Goal: Information Seeking & Learning: Learn about a topic

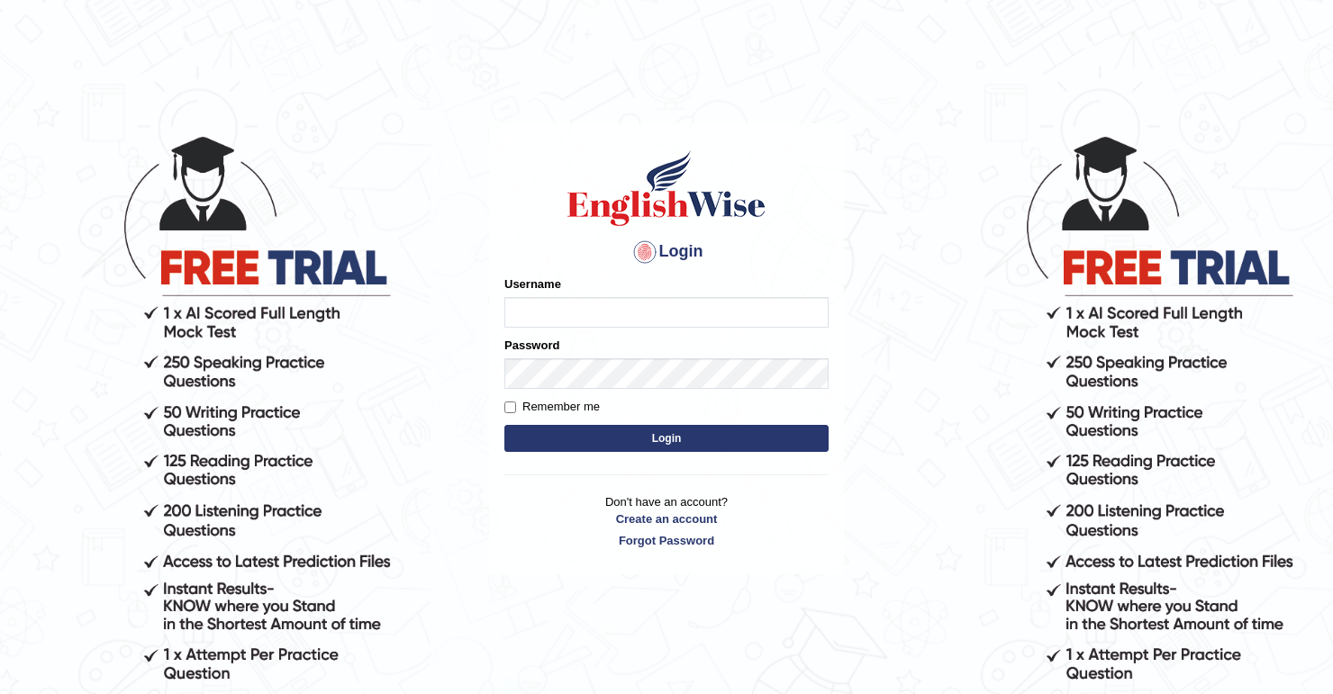
click at [558, 313] on input "Username" at bounding box center [666, 312] width 324 height 31
click at [530, 313] on input "Username" at bounding box center [666, 312] width 324 height 31
type input "Awah Tim"
click at [674, 444] on button "Login" at bounding box center [666, 438] width 324 height 27
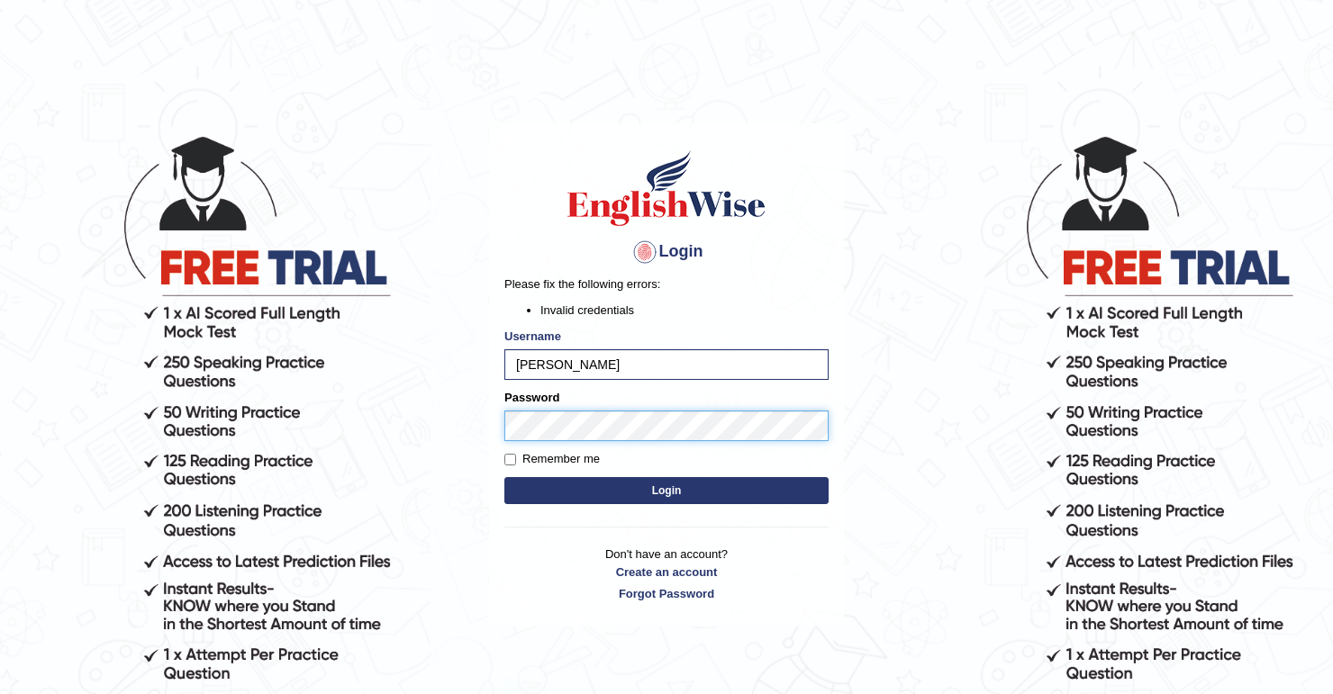
click at [504, 477] on button "Login" at bounding box center [666, 490] width 324 height 27
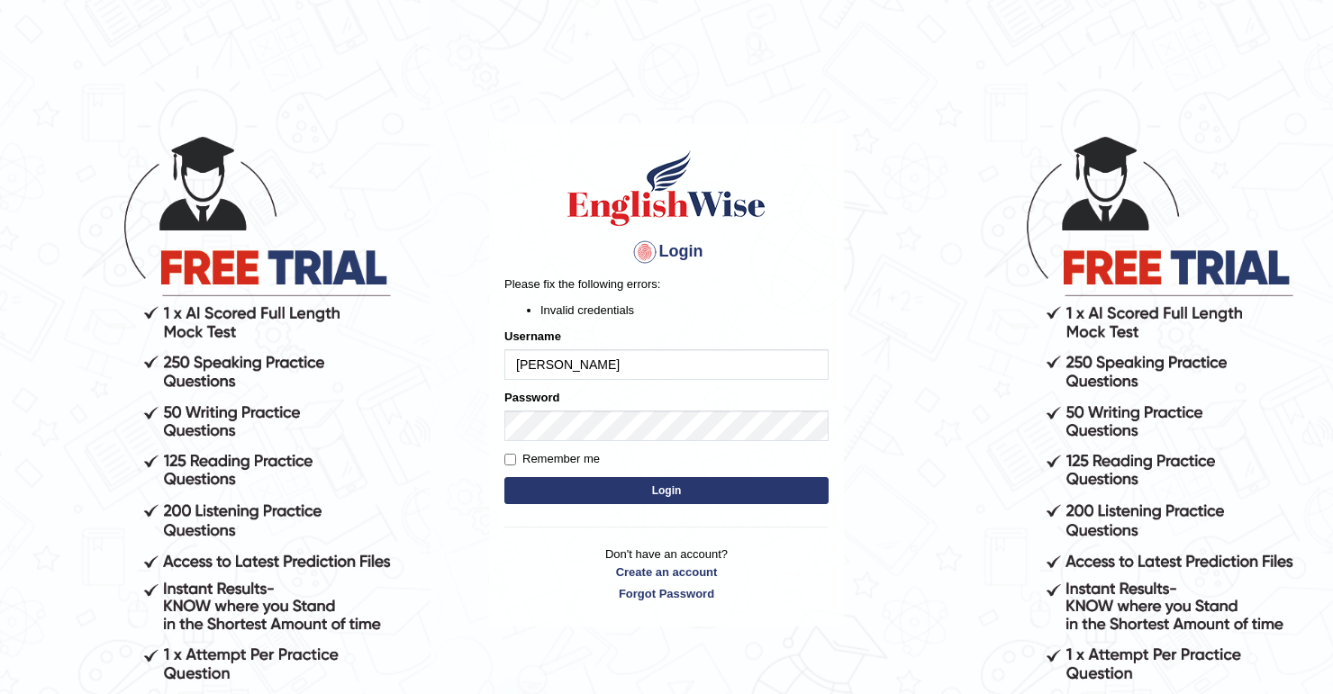
click at [604, 483] on button "Login" at bounding box center [666, 490] width 324 height 27
click at [553, 366] on input "[PERSON_NAME]" at bounding box center [666, 365] width 324 height 31
type input "AwahTim"
click at [656, 479] on button "Login" at bounding box center [666, 490] width 324 height 27
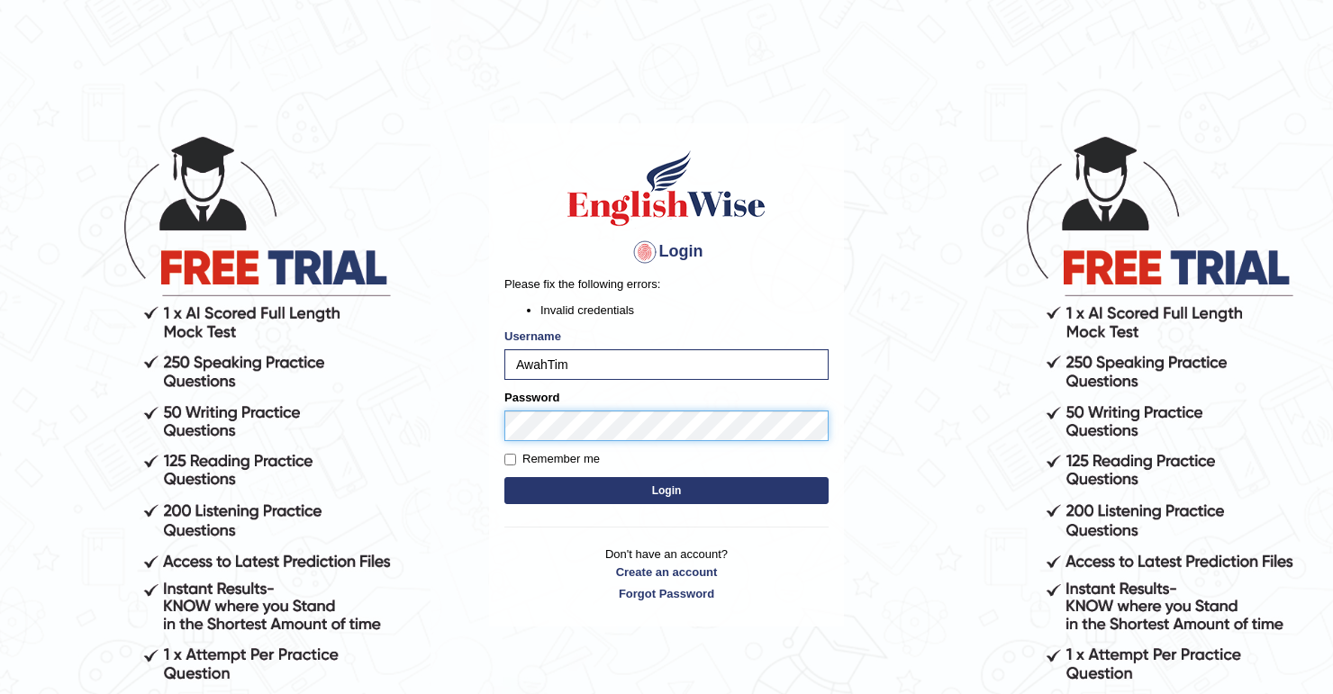
click at [504, 477] on button "Login" at bounding box center [666, 490] width 324 height 27
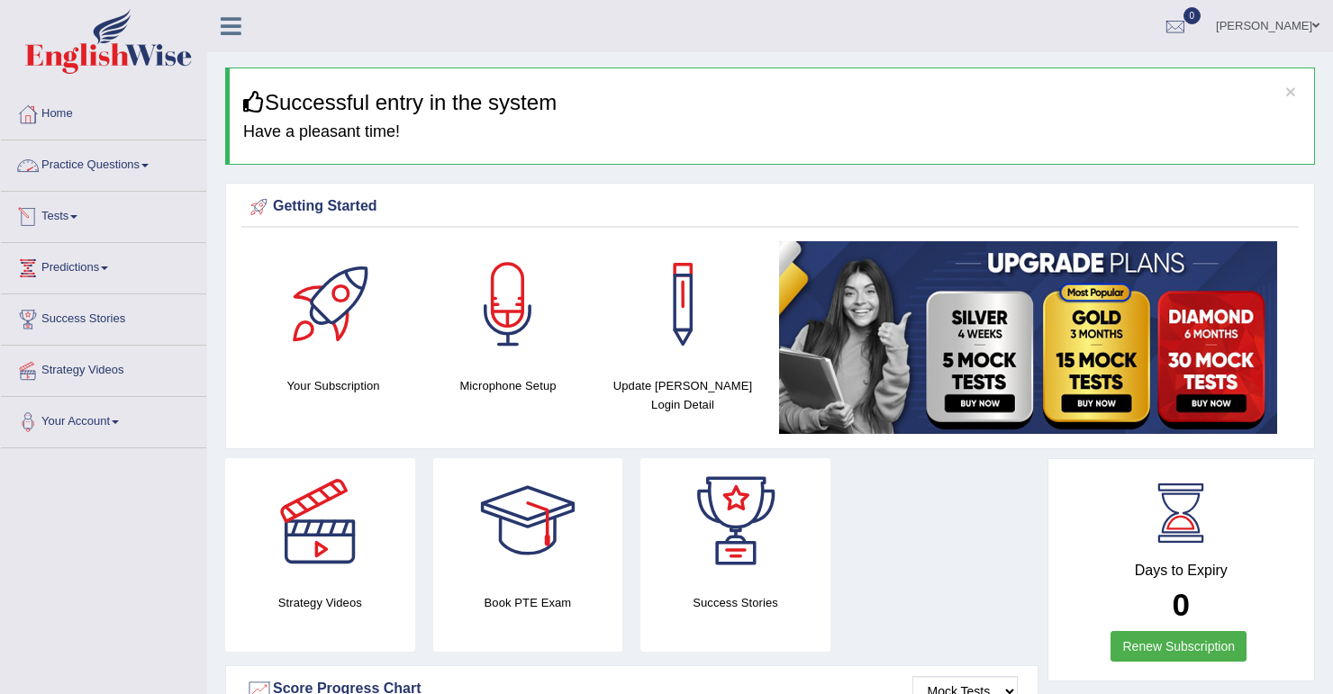
click at [108, 168] on link "Practice Questions" at bounding box center [103, 163] width 205 height 45
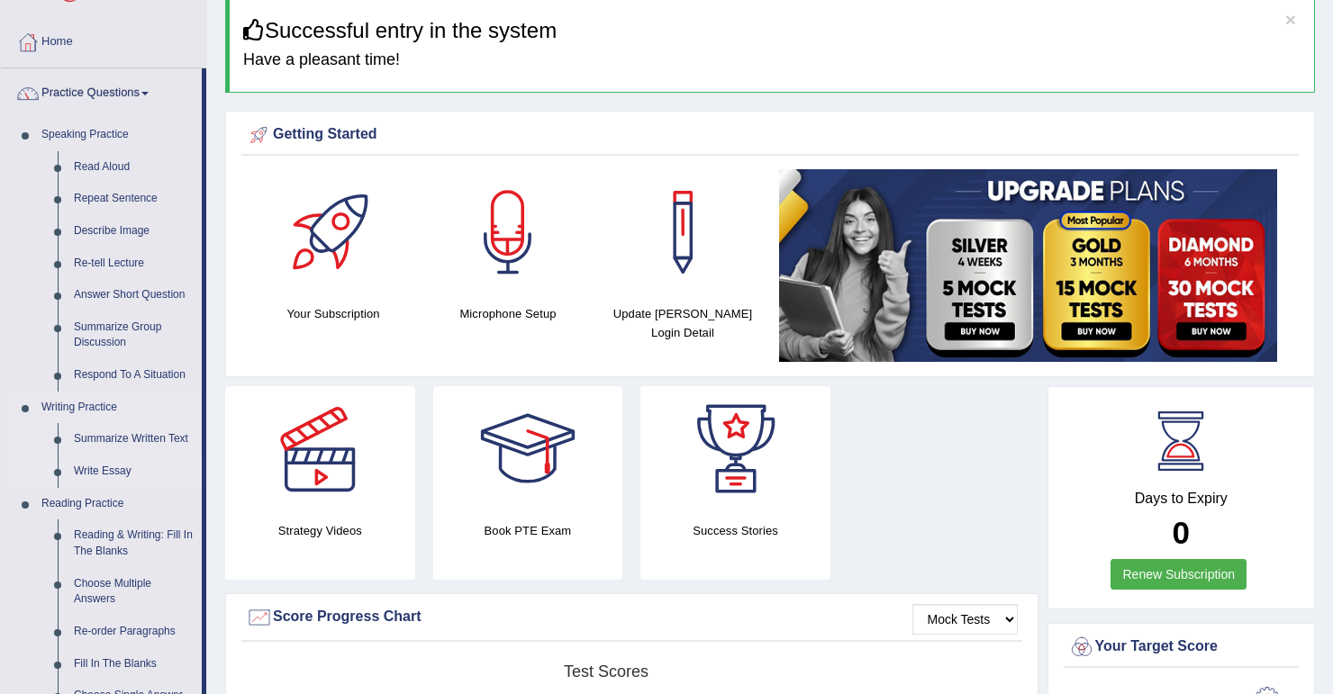
scroll to position [144, 0]
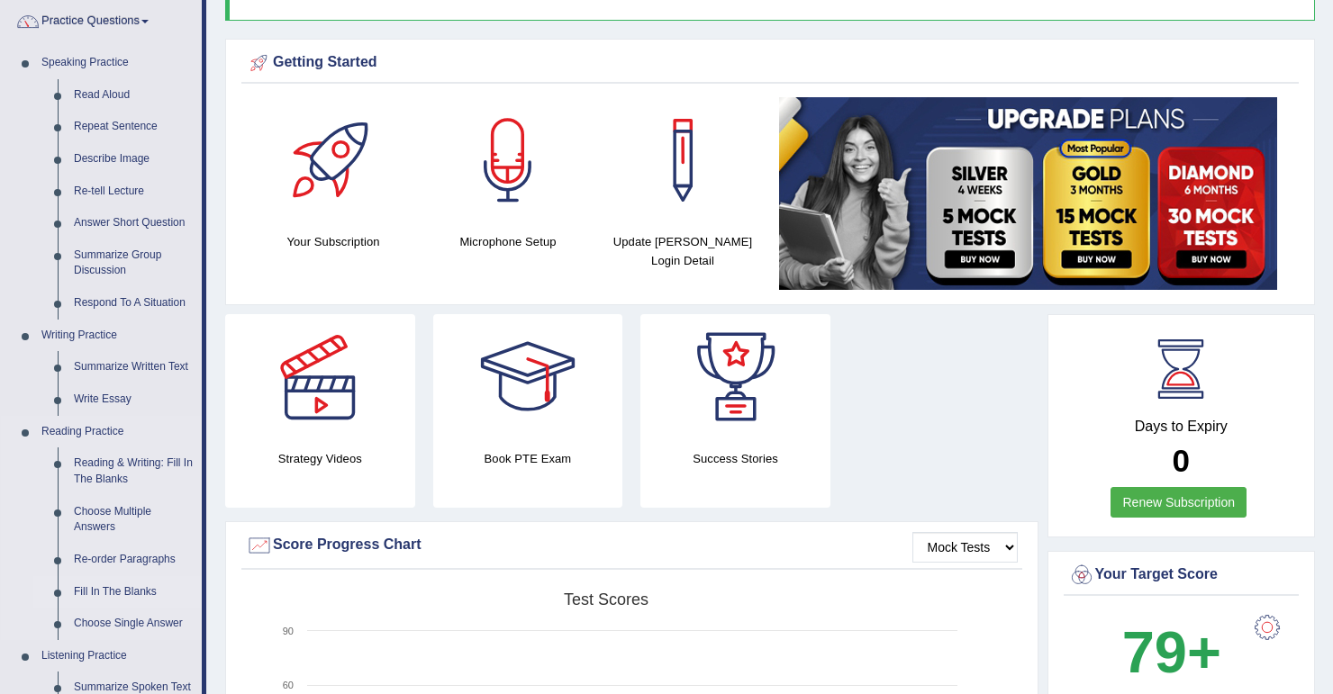
click at [125, 591] on link "Fill In The Blanks" at bounding box center [134, 592] width 136 height 32
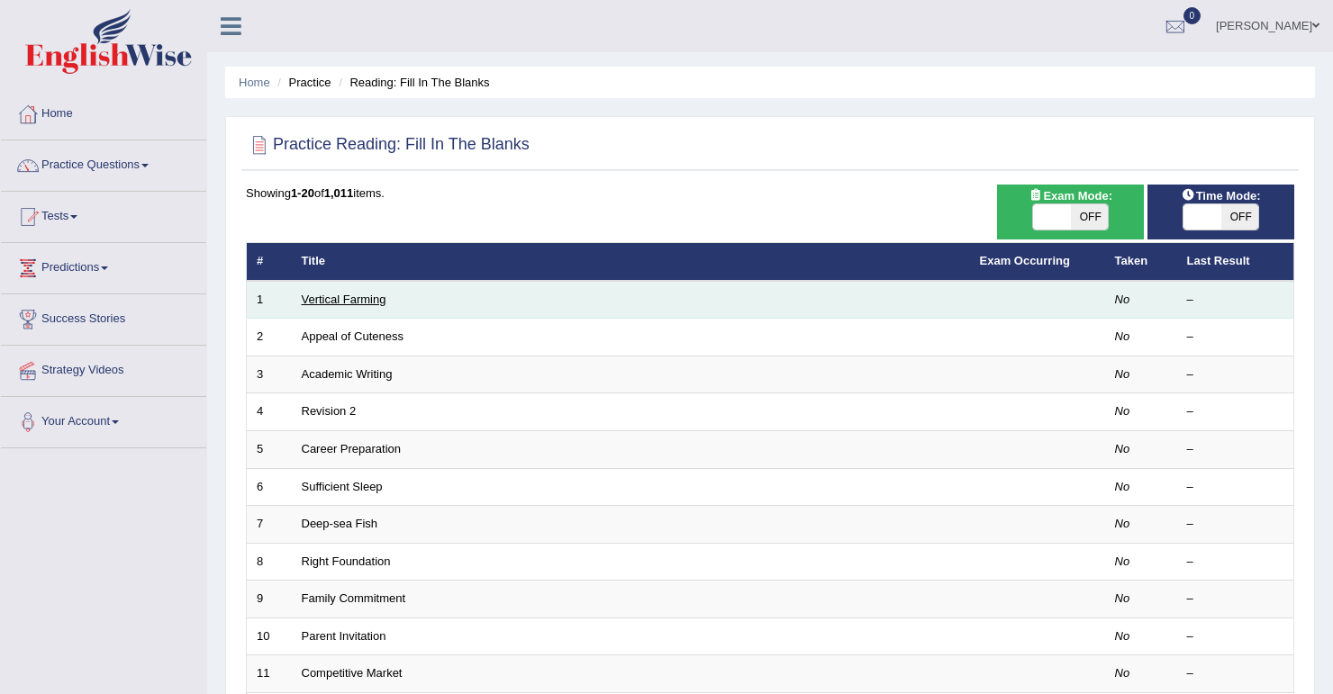
click at [364, 300] on link "Vertical Farming" at bounding box center [344, 300] width 85 height 14
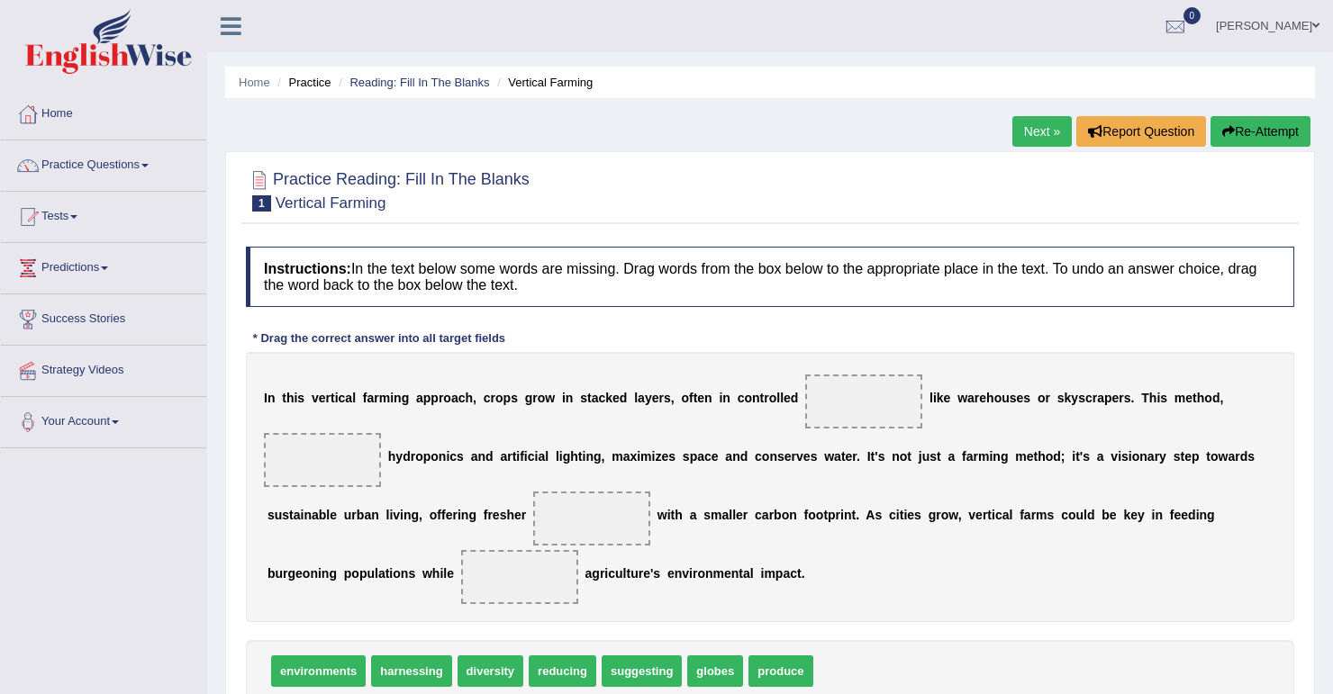
click at [813, 397] on span at bounding box center [863, 402] width 117 height 54
click at [876, 410] on span at bounding box center [863, 402] width 117 height 54
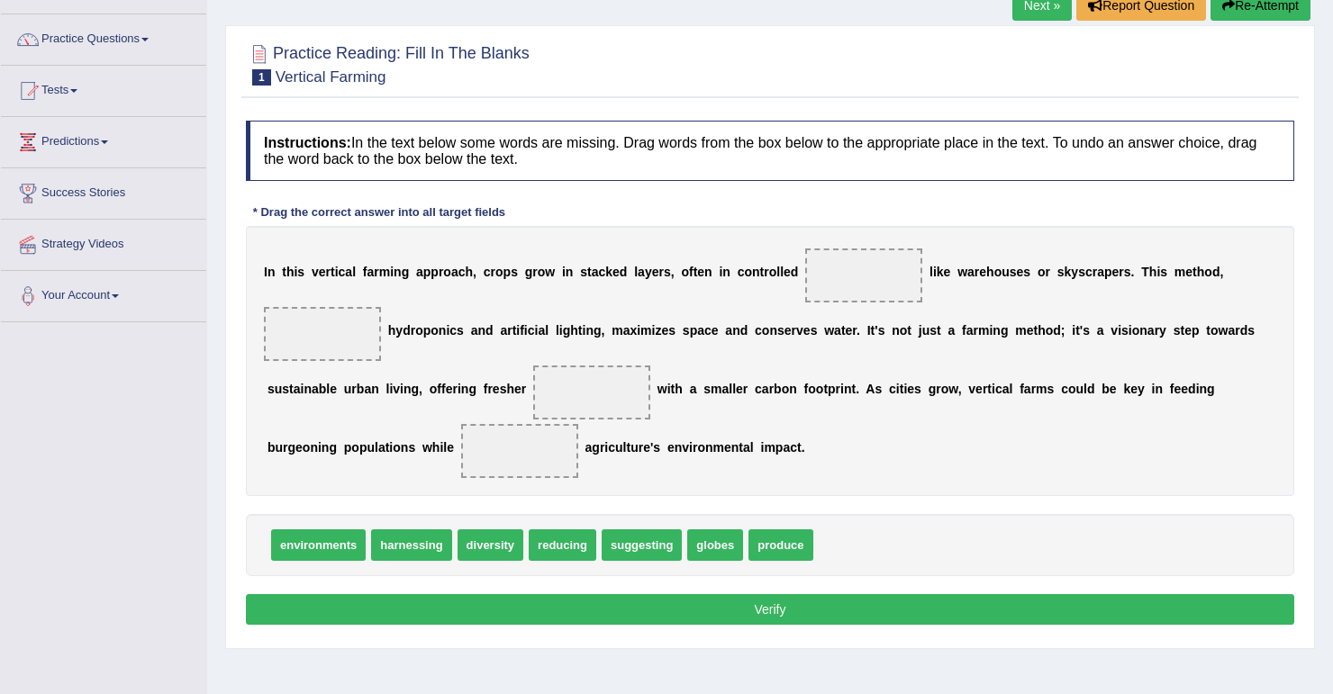
scroll to position [144, 0]
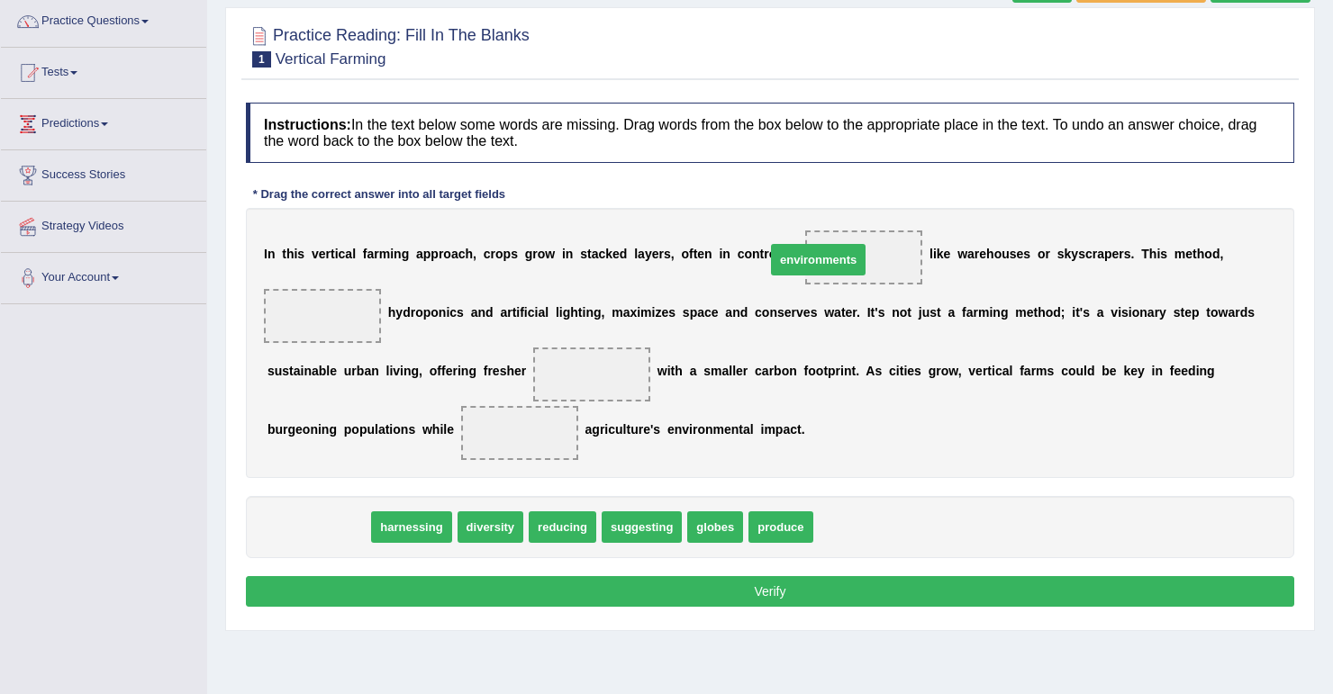
drag, startPoint x: 322, startPoint y: 527, endPoint x: 822, endPoint y: 259, distance: 567.0
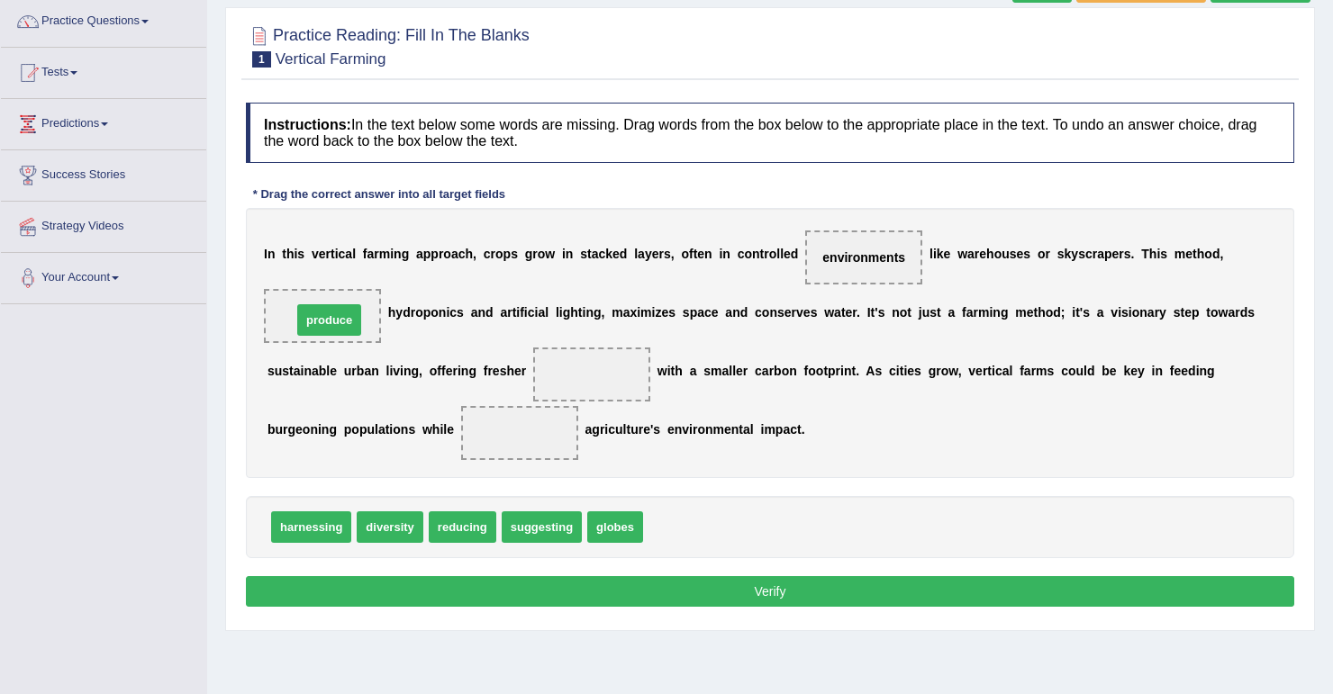
drag, startPoint x: 658, startPoint y: 524, endPoint x: 306, endPoint y: 316, distance: 408.3
drag, startPoint x: 292, startPoint y: 526, endPoint x: 481, endPoint y: 386, distance: 235.1
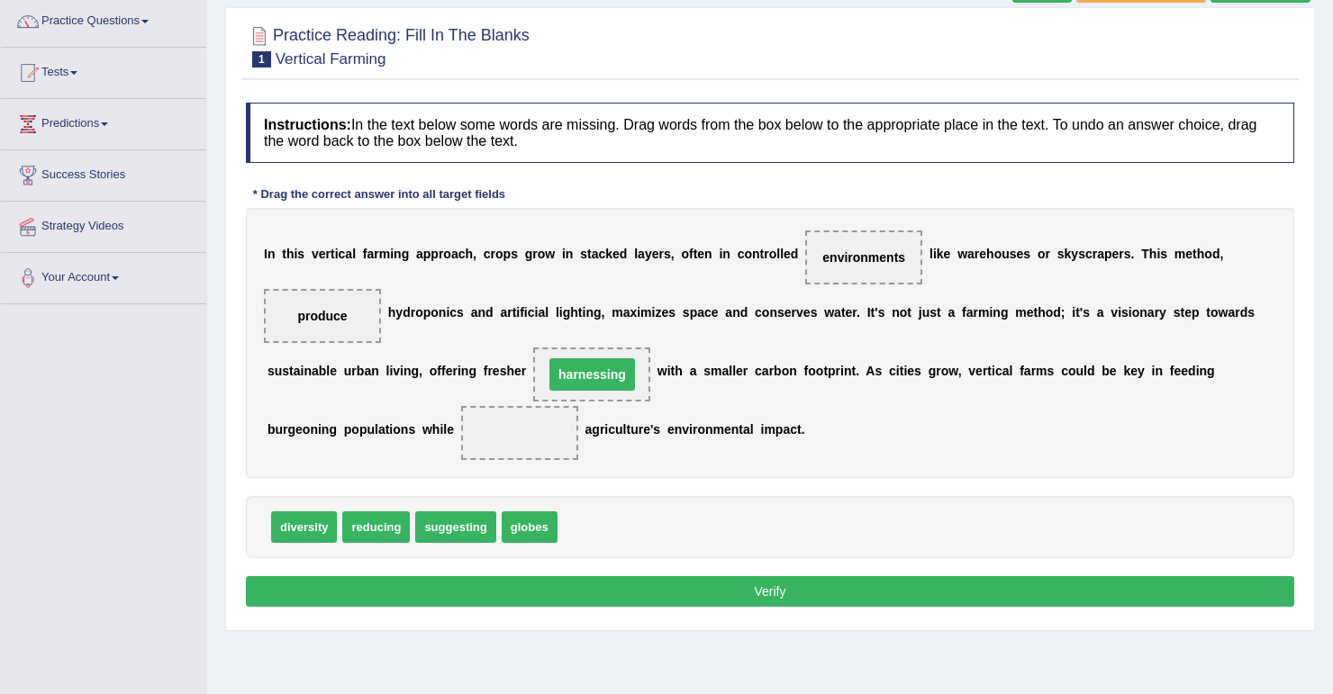
click at [549, 359] on span "harnessing" at bounding box center [592, 375] width 86 height 32
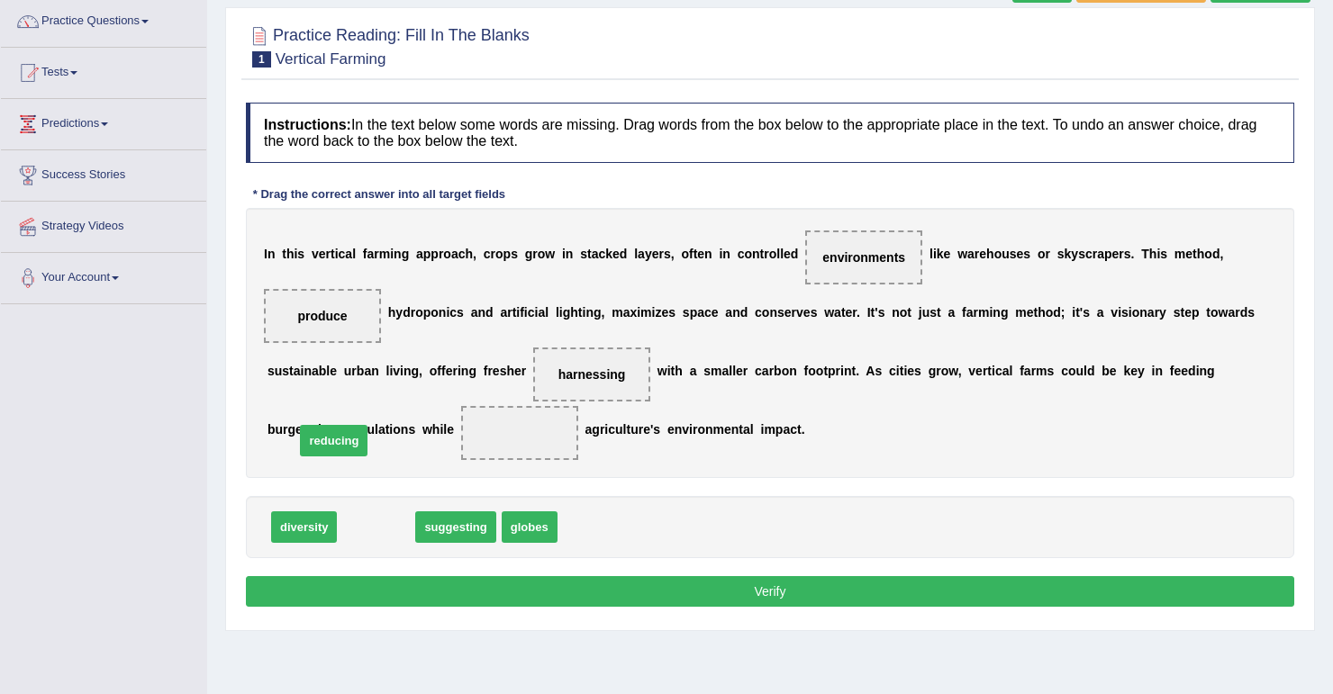
drag, startPoint x: 377, startPoint y: 526, endPoint x: 334, endPoint y: 440, distance: 96.3
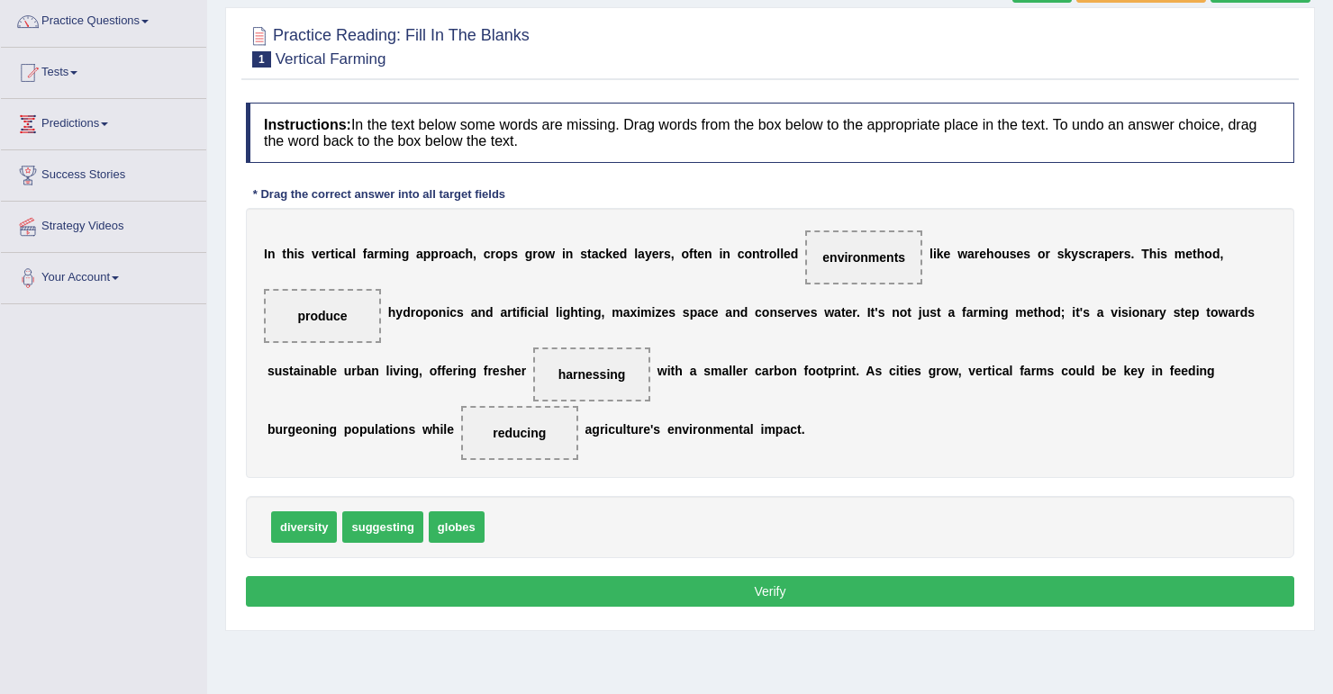
click at [754, 588] on button "Verify" at bounding box center [770, 591] width 1049 height 31
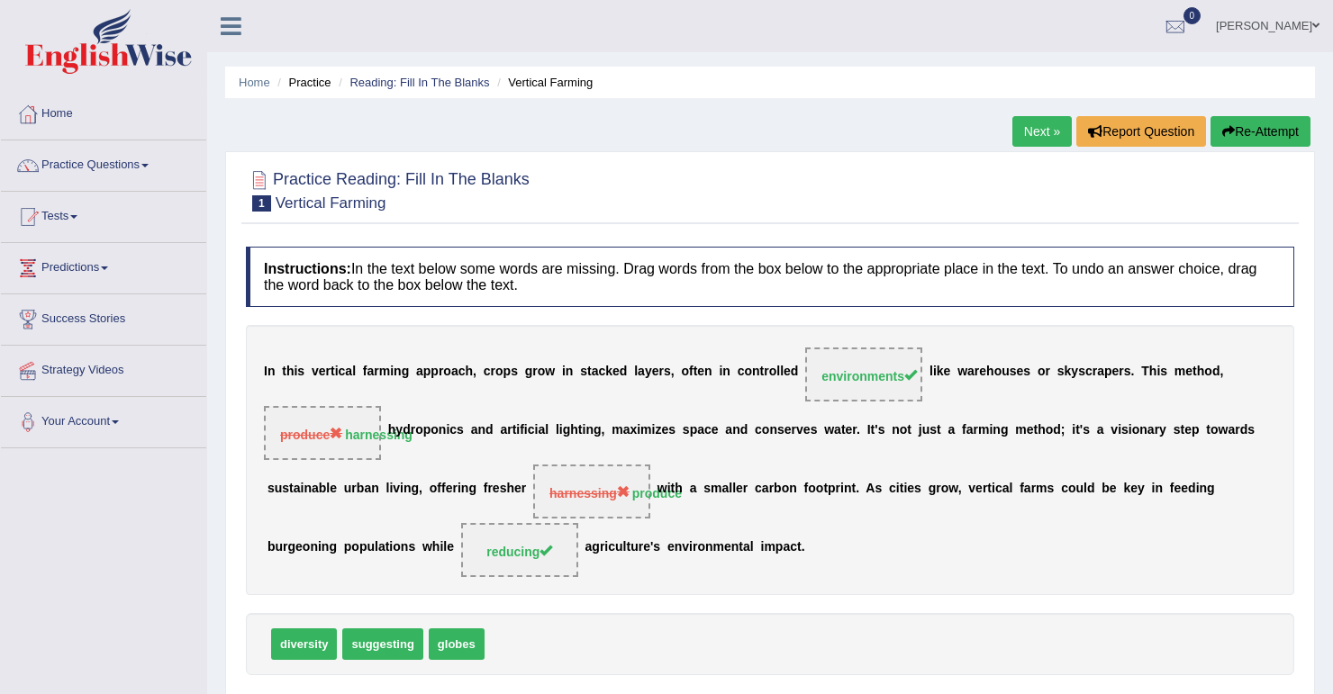
scroll to position [0, 0]
click at [1250, 124] on button "Re-Attempt" at bounding box center [1261, 131] width 100 height 31
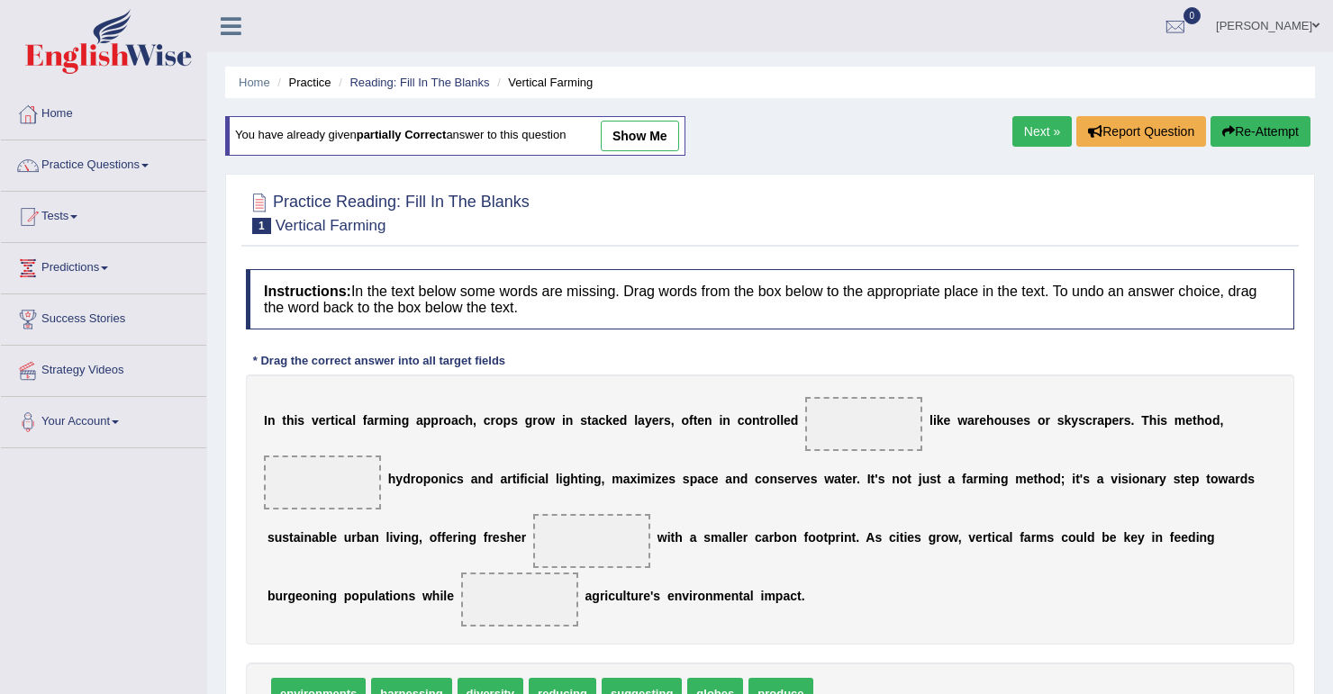
scroll to position [72, 0]
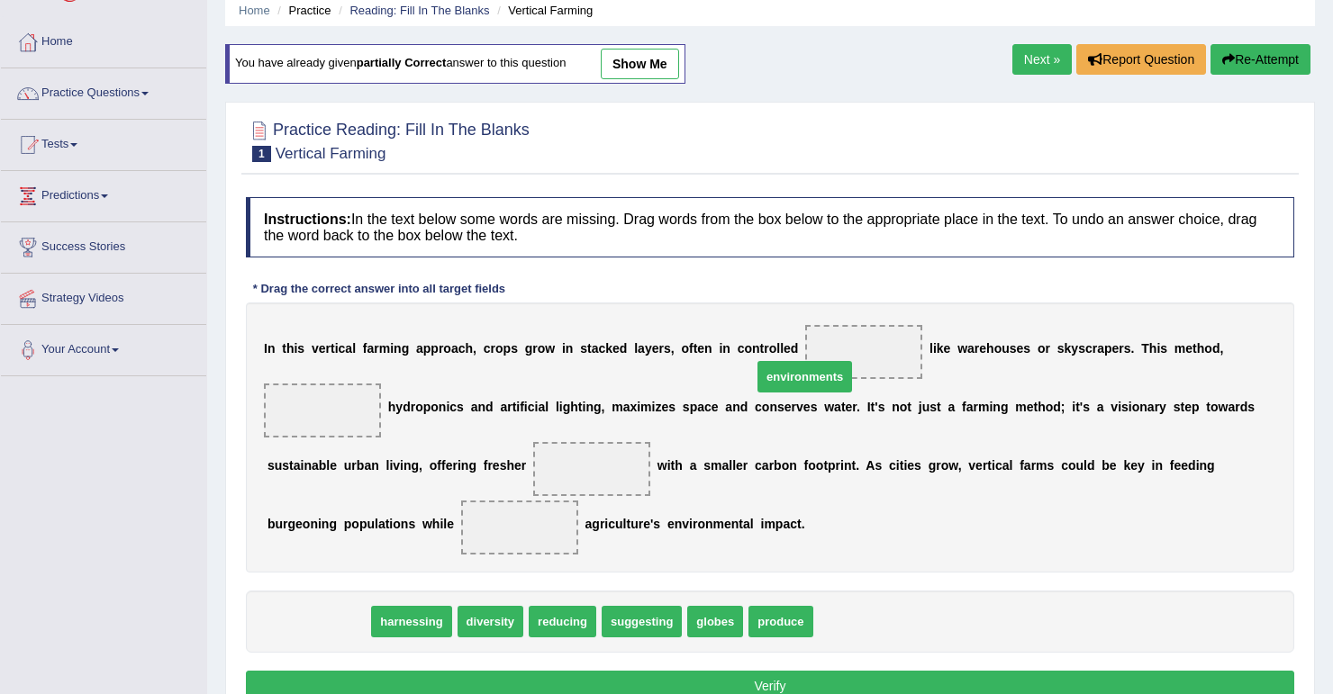
drag, startPoint x: 320, startPoint y: 621, endPoint x: 825, endPoint y: 357, distance: 570.1
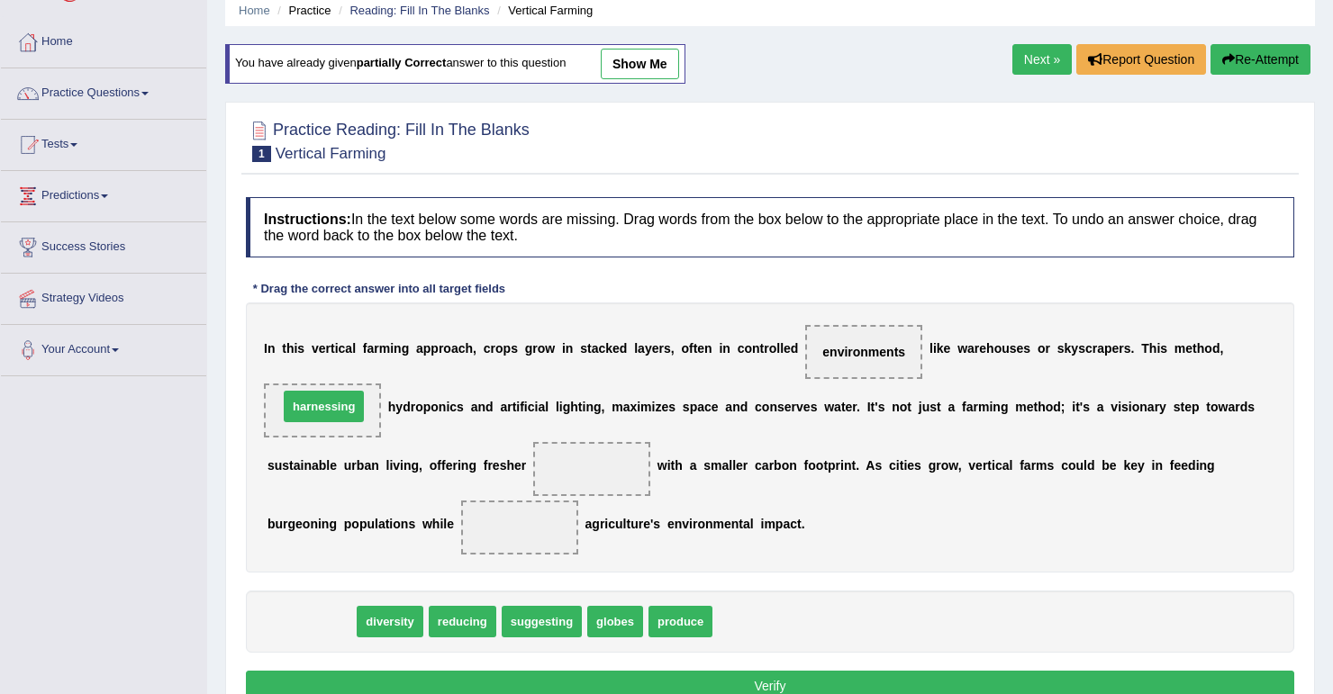
drag, startPoint x: 328, startPoint y: 617, endPoint x: 340, endPoint y: 404, distance: 213.9
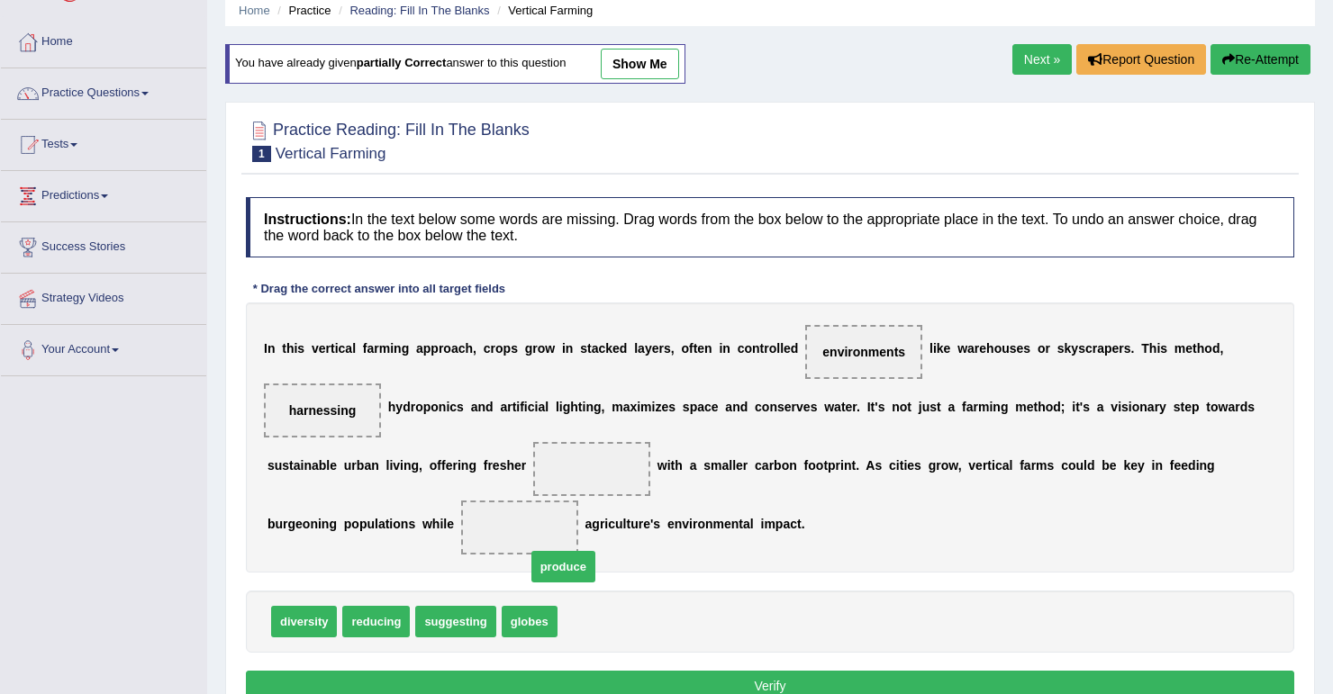
drag, startPoint x: 573, startPoint y: 614, endPoint x: 520, endPoint y: 491, distance: 134.4
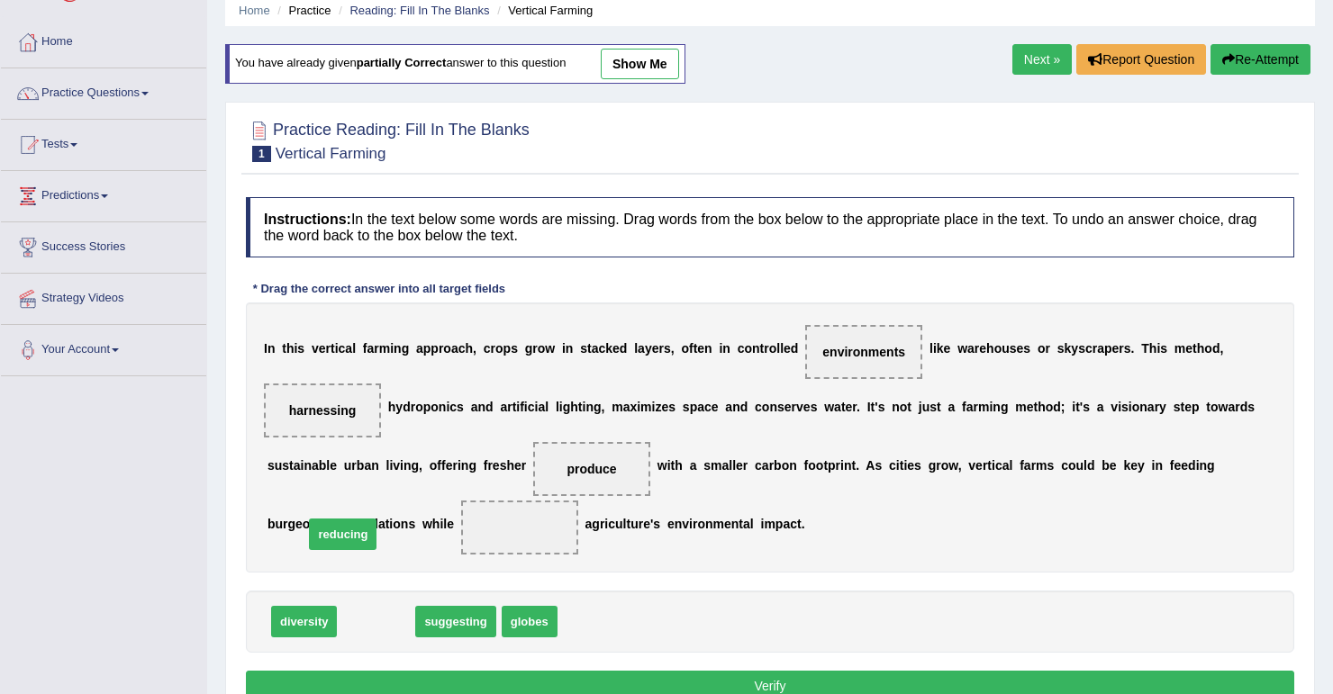
drag, startPoint x: 363, startPoint y: 617, endPoint x: 326, endPoint y: 522, distance: 101.5
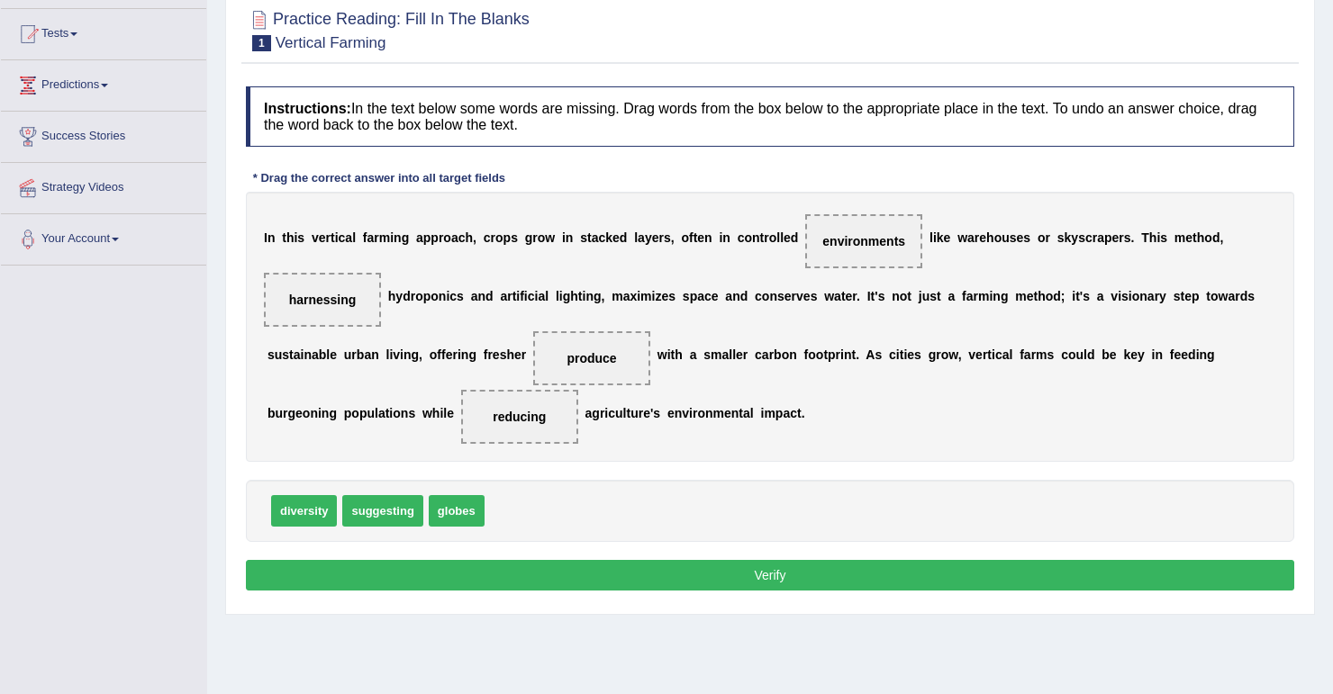
scroll to position [216, 0]
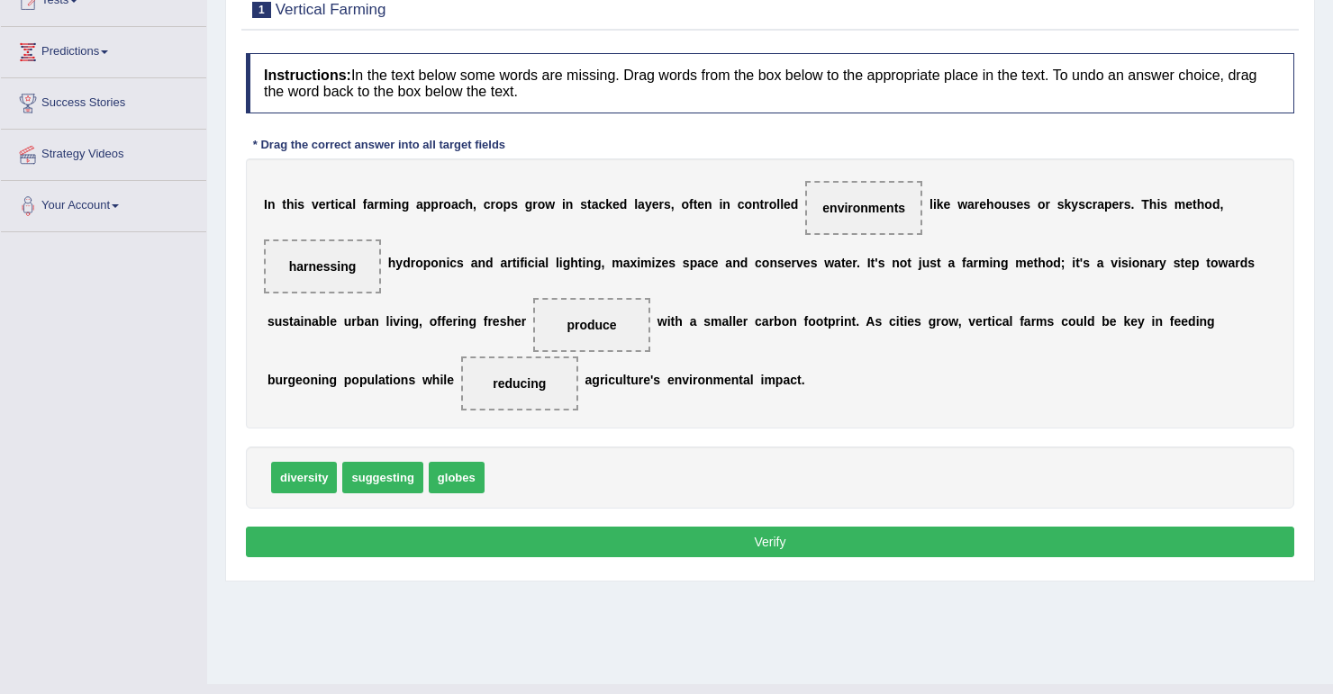
click at [553, 540] on button "Verify" at bounding box center [770, 542] width 1049 height 31
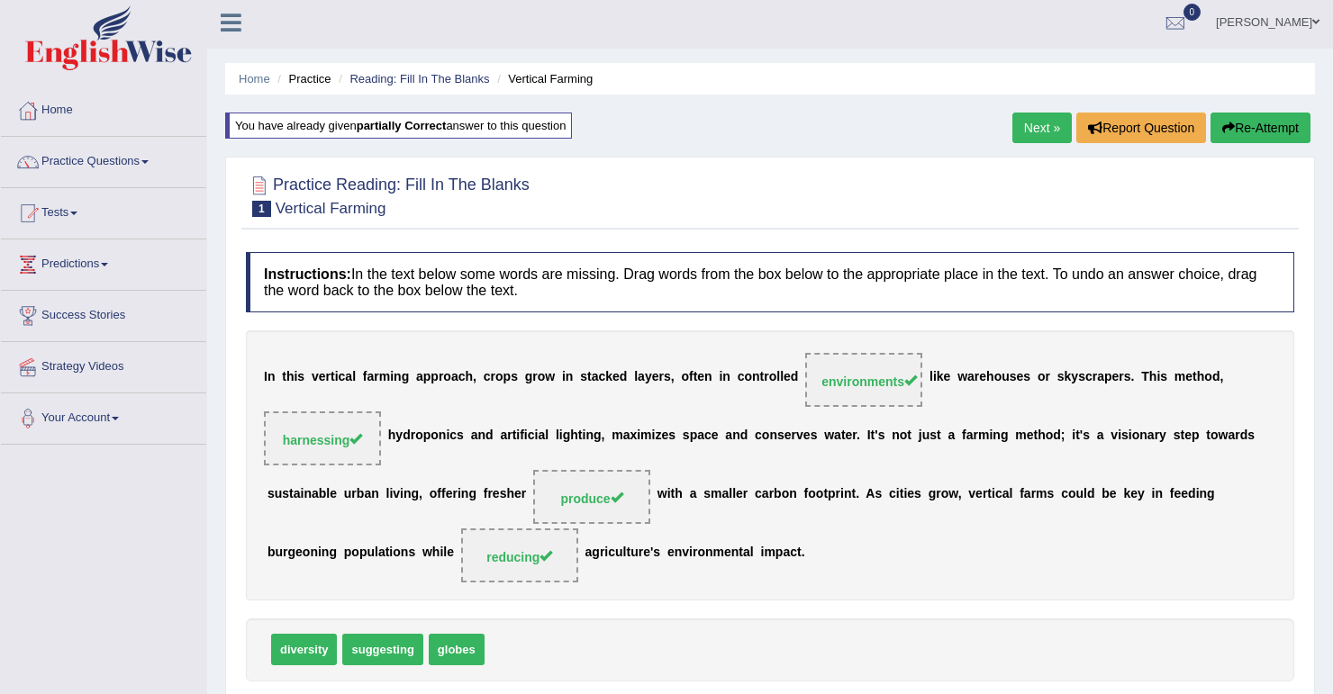
scroll to position [0, 0]
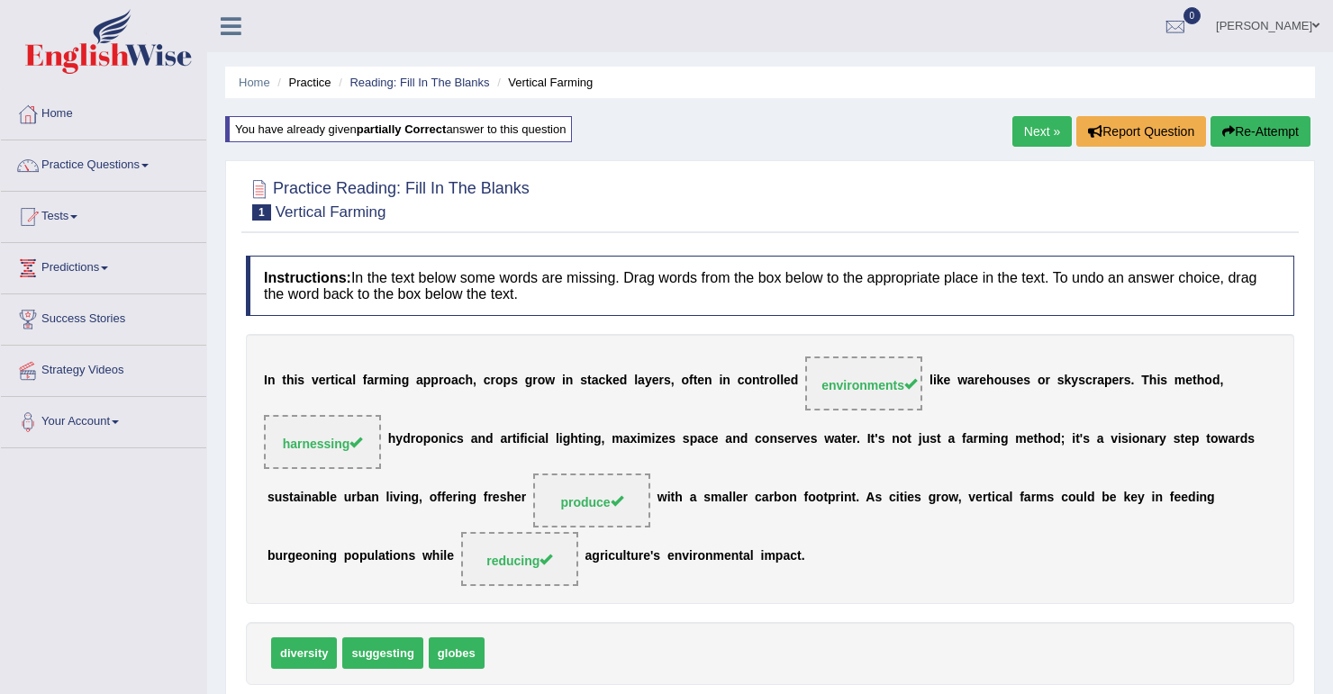
click at [1022, 131] on link "Next »" at bounding box center [1041, 131] width 59 height 31
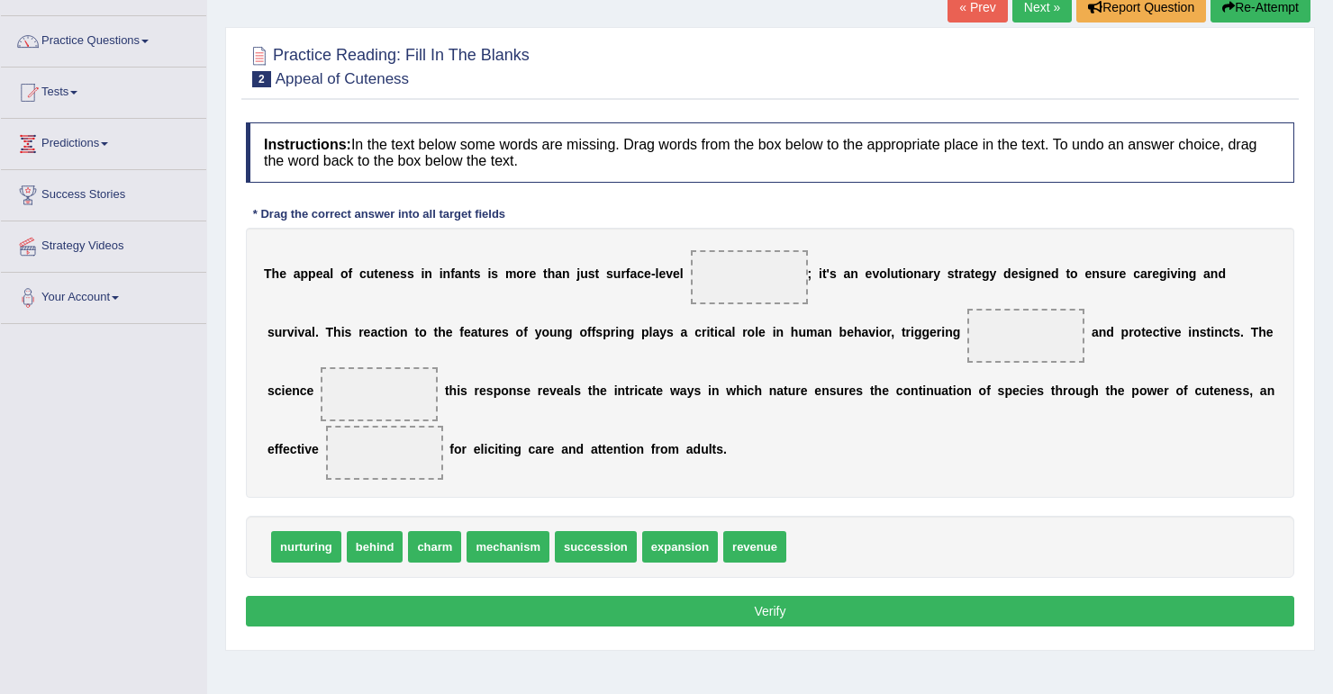
scroll to position [144, 0]
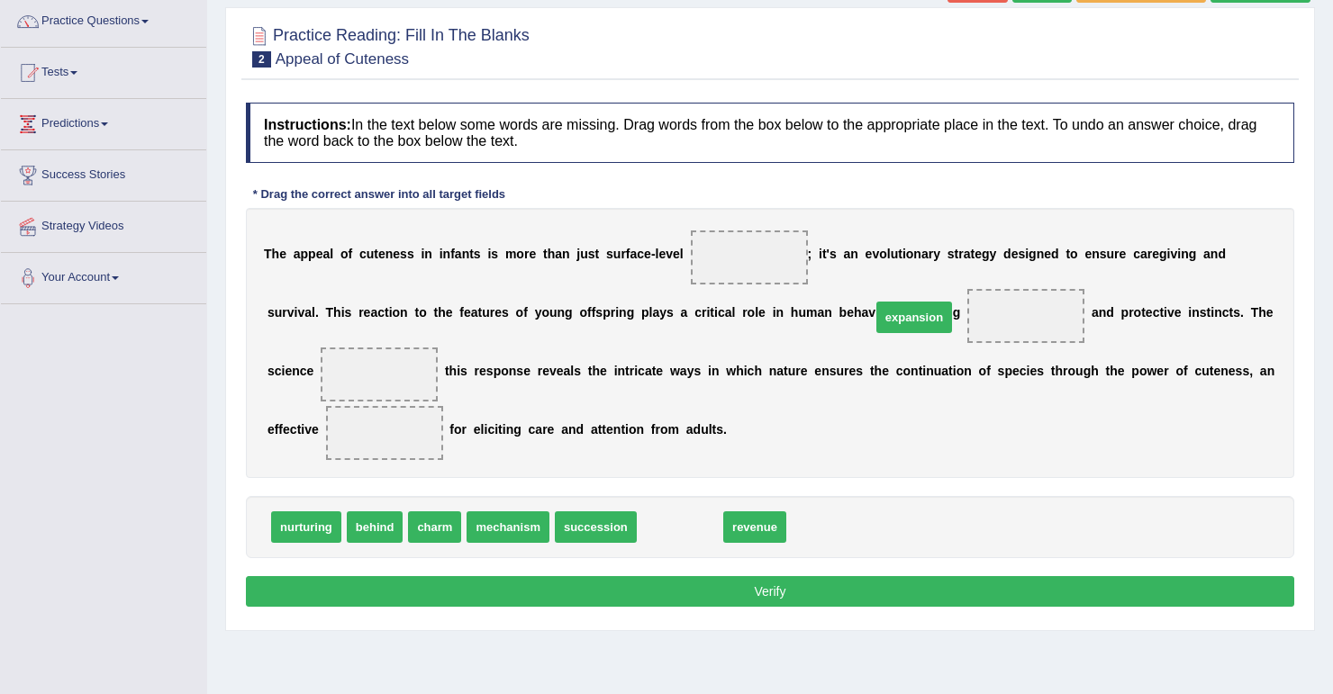
drag, startPoint x: 663, startPoint y: 531, endPoint x: 897, endPoint y: 321, distance: 314.5
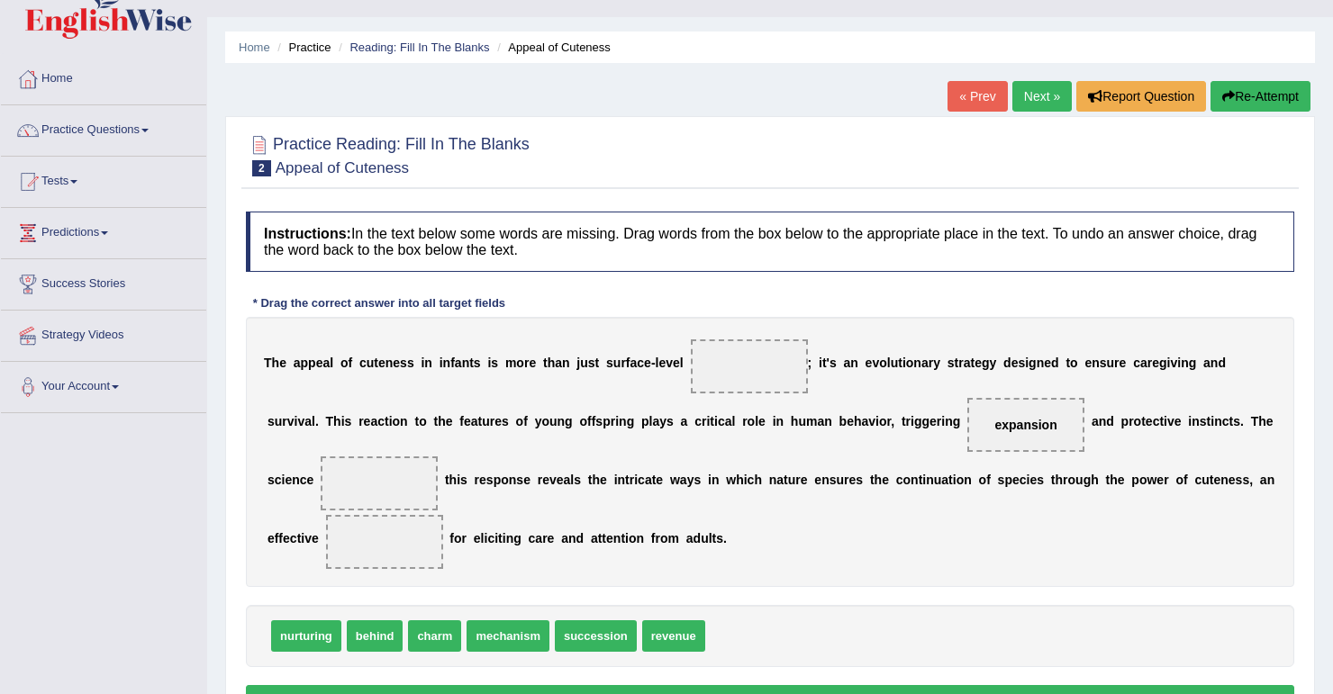
scroll to position [0, 0]
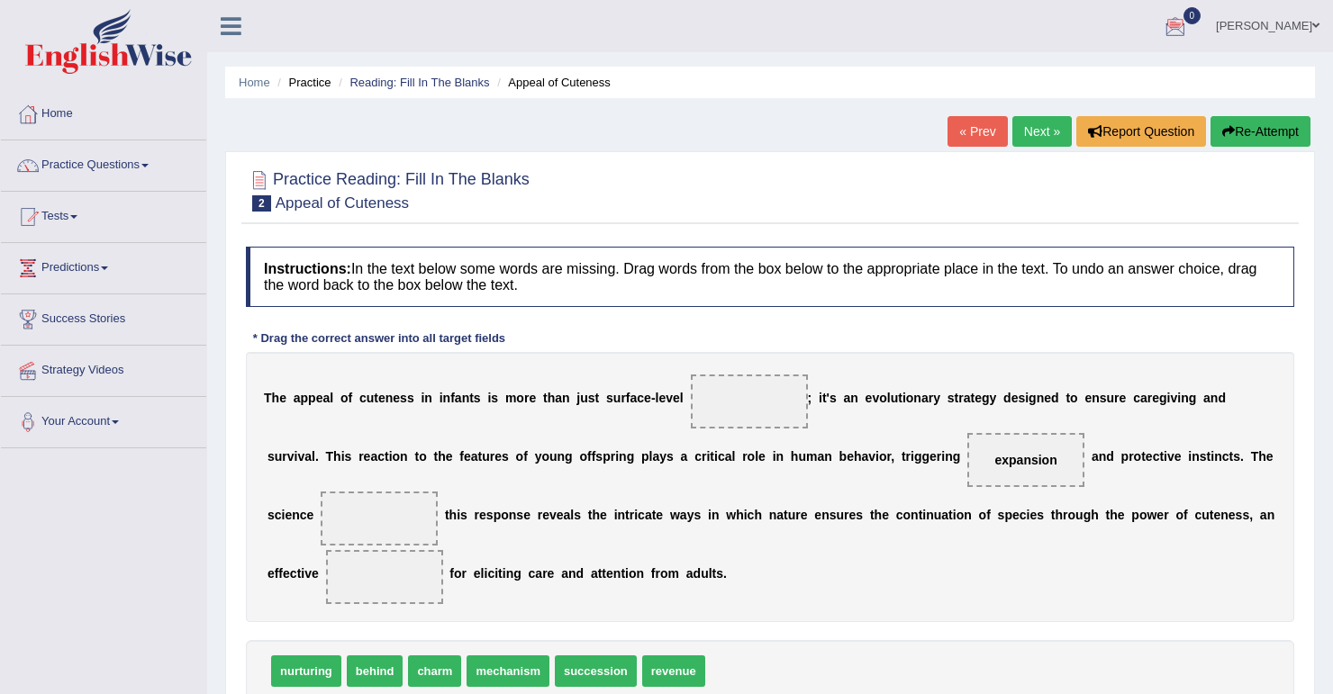
click at [1315, 22] on span at bounding box center [1315, 26] width 7 height 12
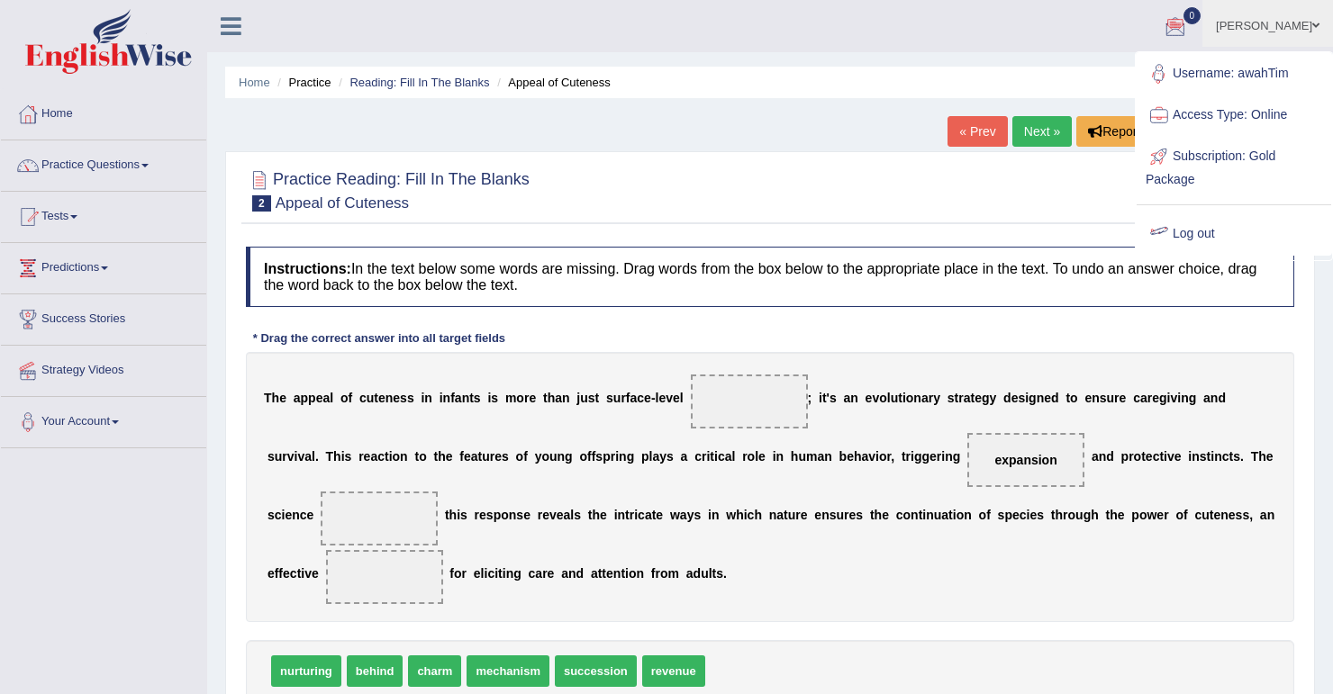
click at [1202, 231] on link "Log out" at bounding box center [1234, 233] width 195 height 41
